Goal: Navigation & Orientation: Go to known website

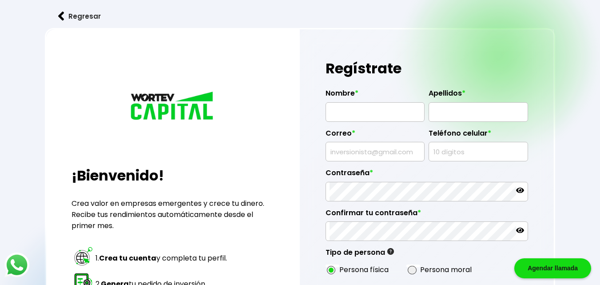
click at [58, 14] on img at bounding box center [61, 16] width 6 height 9
click at [64, 14] on img at bounding box center [61, 16] width 6 height 9
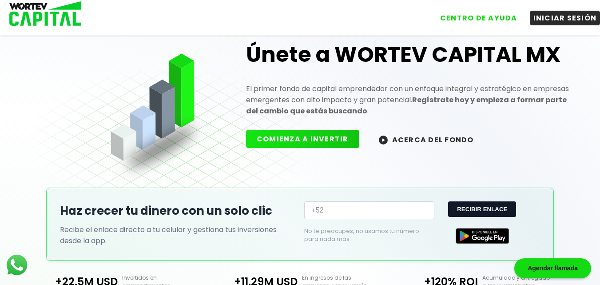
scroll to position [27, 0]
